Goal: Transaction & Acquisition: Purchase product/service

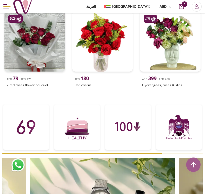
scroll to position [184, 0]
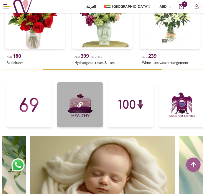
click at [103, 94] on div at bounding box center [79, 104] width 45 height 45
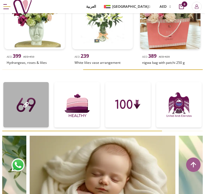
click at [26, 106] on icon at bounding box center [26, 105] width 6 height 6
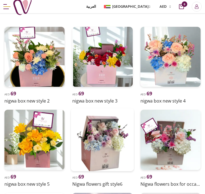
scroll to position [31, 0]
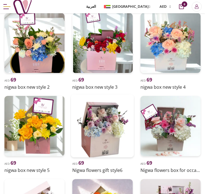
click at [97, 125] on img at bounding box center [102, 126] width 63 height 63
